Goal: Task Accomplishment & Management: Use online tool/utility

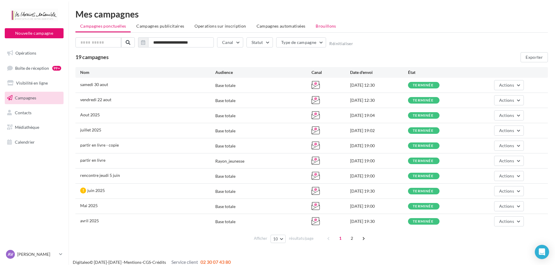
click at [329, 25] on span "Brouillons" at bounding box center [326, 25] width 20 height 5
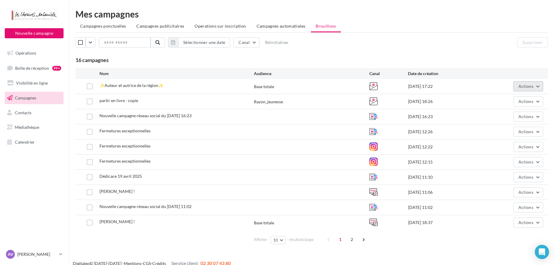
click at [529, 84] on span "Actions" at bounding box center [526, 86] width 15 height 5
click at [509, 101] on button "Editer" at bounding box center [513, 100] width 59 height 15
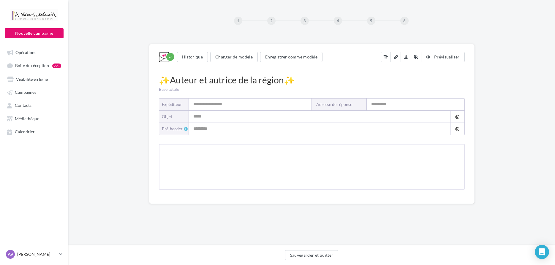
type input "**********"
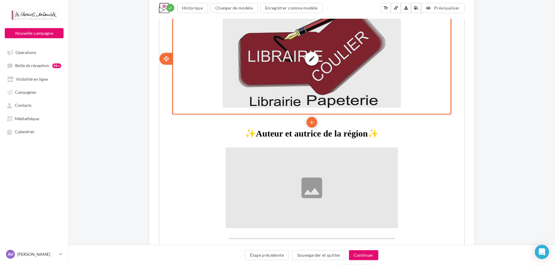
scroll to position [182, 0]
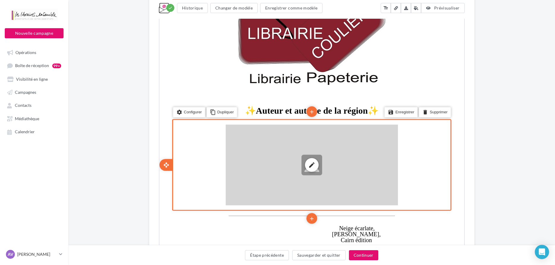
click at [307, 151] on div "edit photo_library rounded_corner crop link style" at bounding box center [311, 164] width 172 height 81
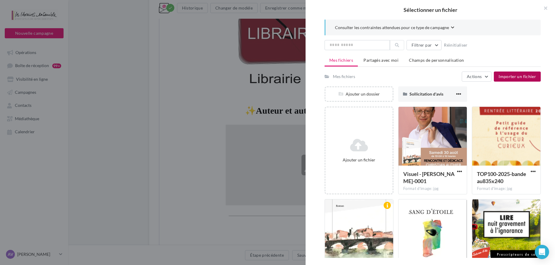
click at [506, 79] on span "Importer un fichier" at bounding box center [517, 76] width 37 height 5
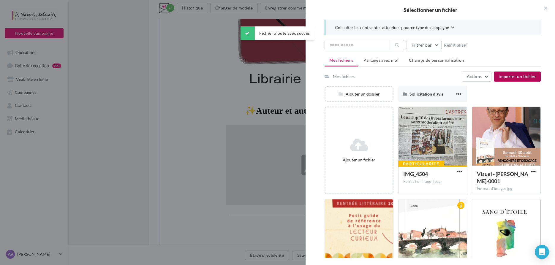
click at [513, 77] on span "Importer un fichier" at bounding box center [517, 76] width 37 height 5
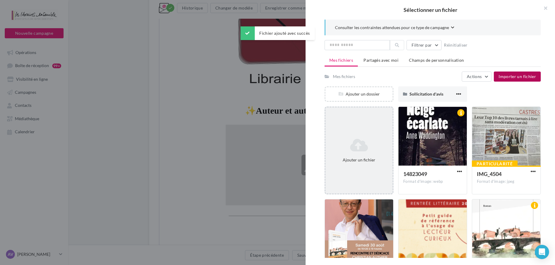
click at [356, 155] on div "Ajouter un fichier" at bounding box center [359, 151] width 67 height 30
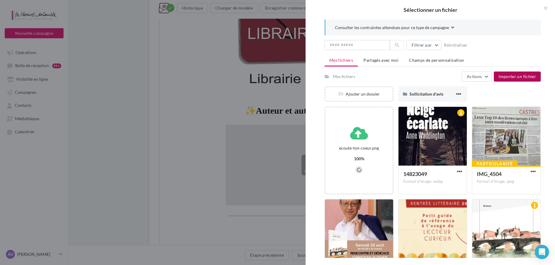
click at [522, 75] on span "Importer un fichier" at bounding box center [517, 76] width 37 height 5
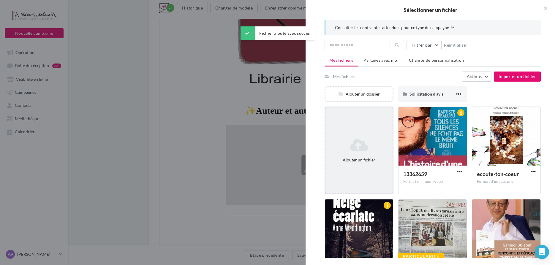
click at [359, 130] on div "Ajouter un fichier" at bounding box center [359, 151] width 69 height 88
